Goal: Check status: Check status

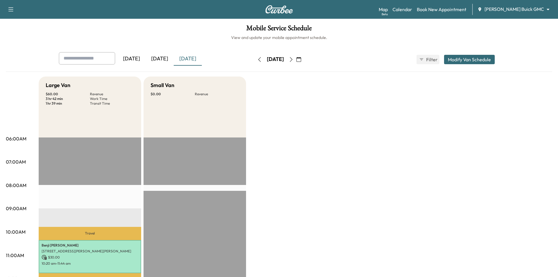
click at [304, 62] on button "button" at bounding box center [299, 59] width 10 height 9
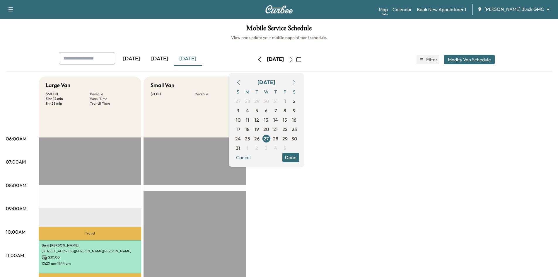
click at [258, 149] on span "2" at bounding box center [256, 147] width 3 height 7
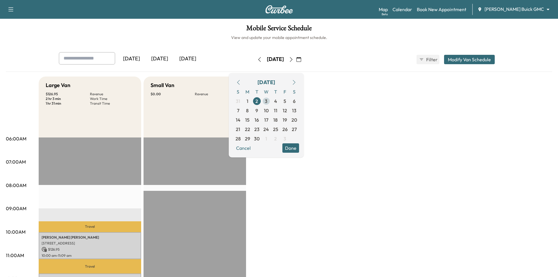
click at [267, 100] on span "3" at bounding box center [266, 100] width 3 height 7
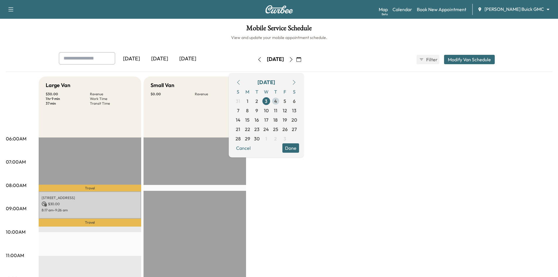
click at [277, 103] on span "4" at bounding box center [275, 100] width 3 height 7
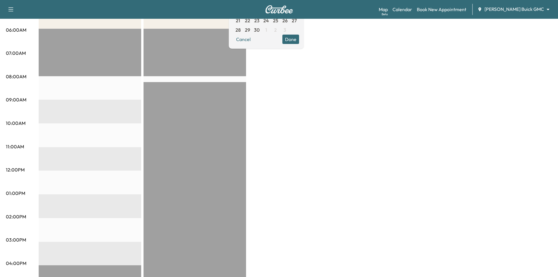
scroll to position [59, 0]
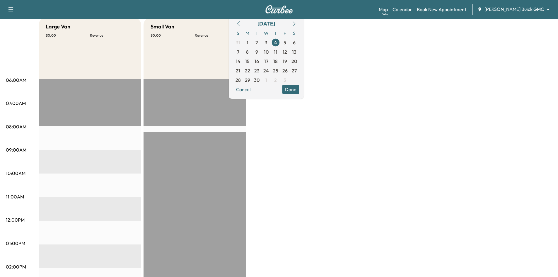
click at [290, 40] on span "5" at bounding box center [284, 42] width 9 height 9
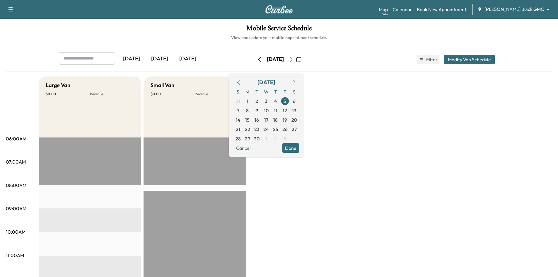
click at [168, 39] on h6 "View and update your mobile appointment schedule." at bounding box center [279, 38] width 546 height 6
drag, startPoint x: 253, startPoint y: 83, endPoint x: 266, endPoint y: 92, distance: 16.0
click at [239, 83] on icon "button" at bounding box center [238, 82] width 3 height 5
click at [268, 139] on span "27" at bounding box center [265, 138] width 5 height 7
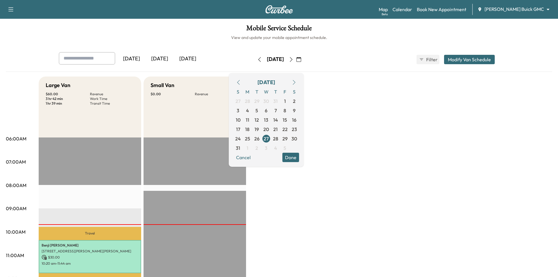
click at [299, 158] on button "Done" at bounding box center [290, 157] width 17 height 9
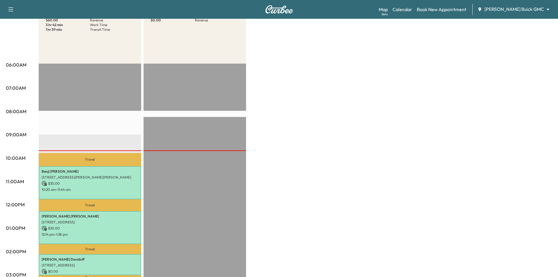
scroll to position [88, 0]
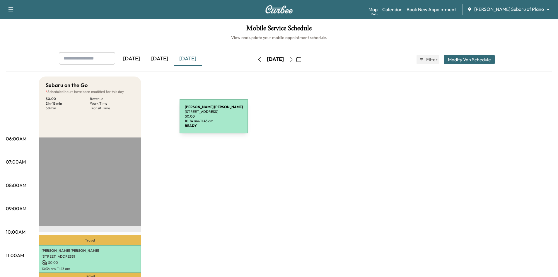
scroll to position [146, 0]
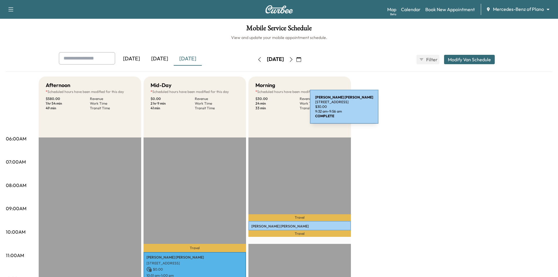
scroll to position [117, 0]
